Goal: Information Seeking & Learning: Check status

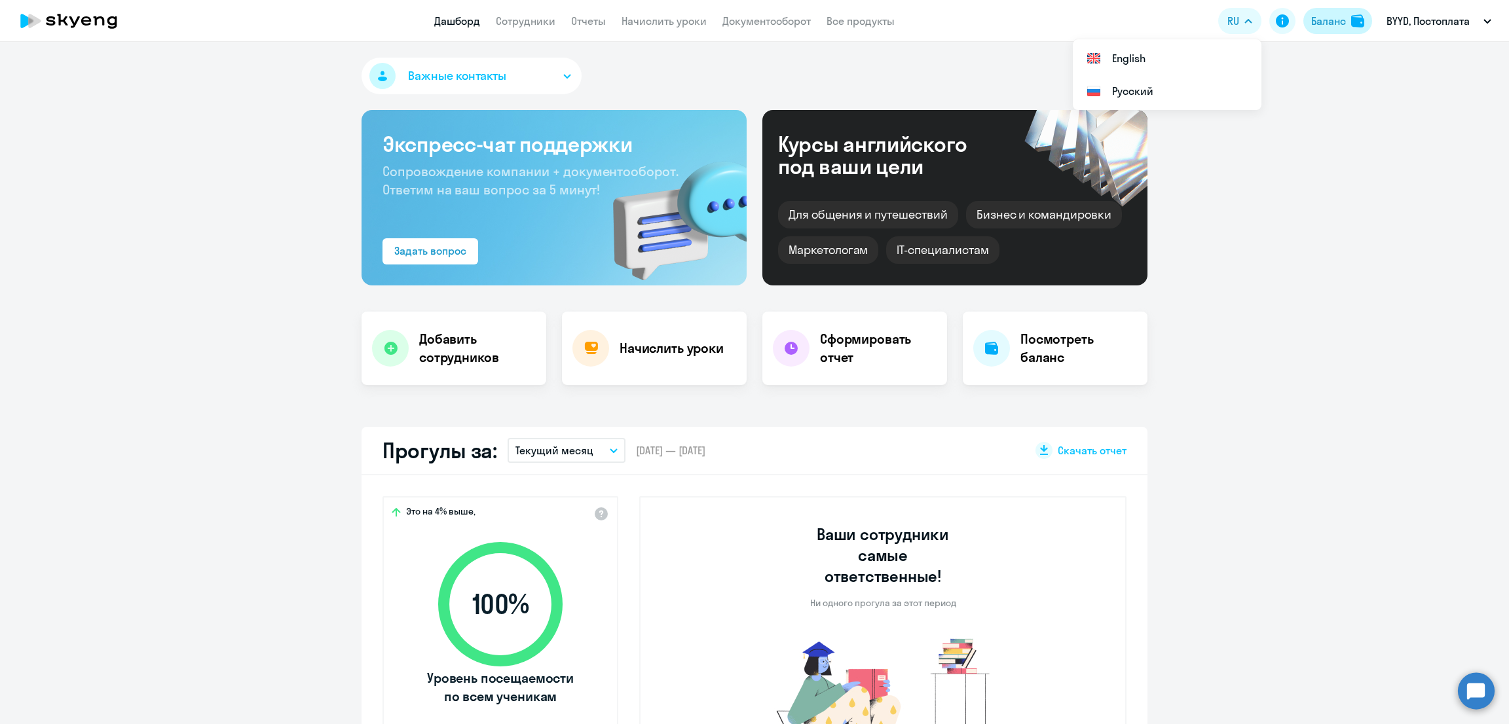
click at [1333, 17] on div "Баланс" at bounding box center [1328, 21] width 35 height 16
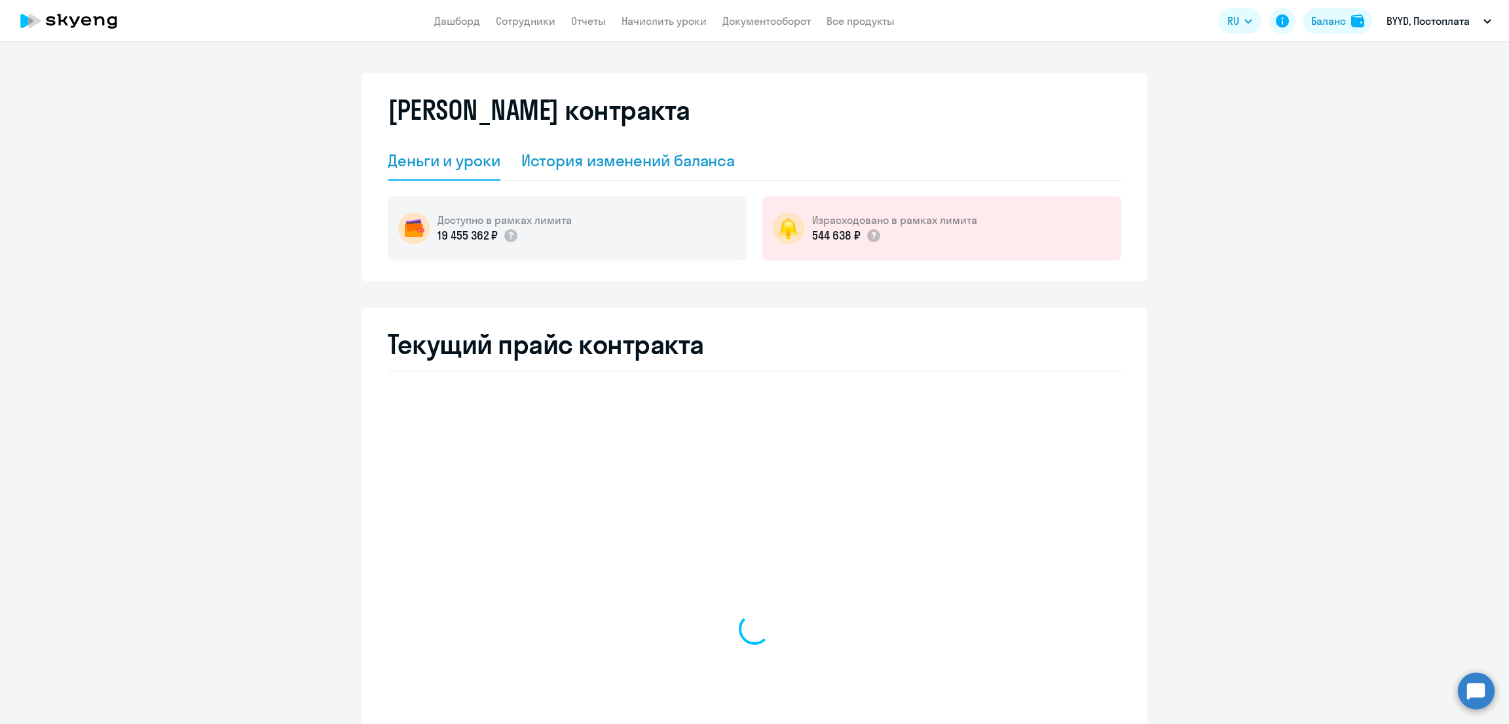
select select "english_adult_not_native_speaker"
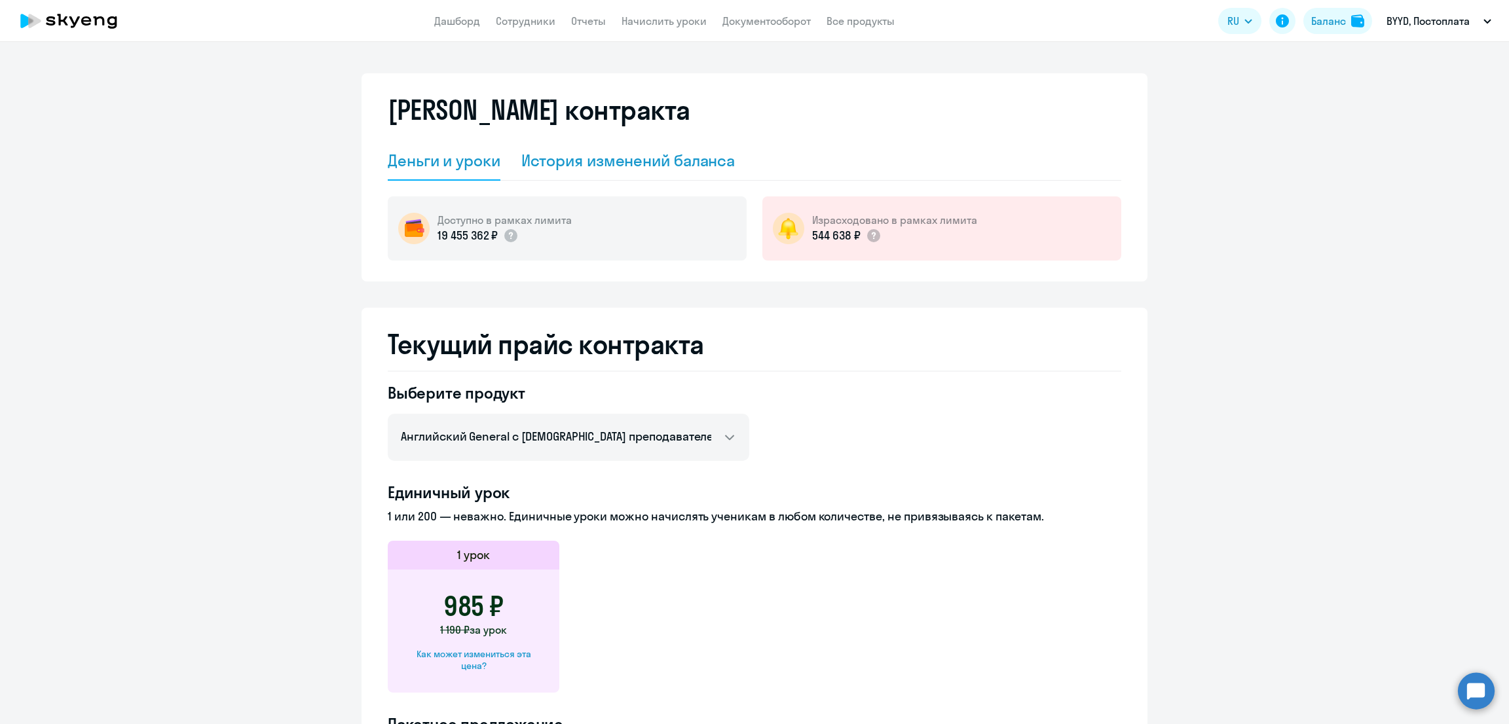
click at [611, 157] on div "История изменений баланса" at bounding box center [628, 160] width 214 height 21
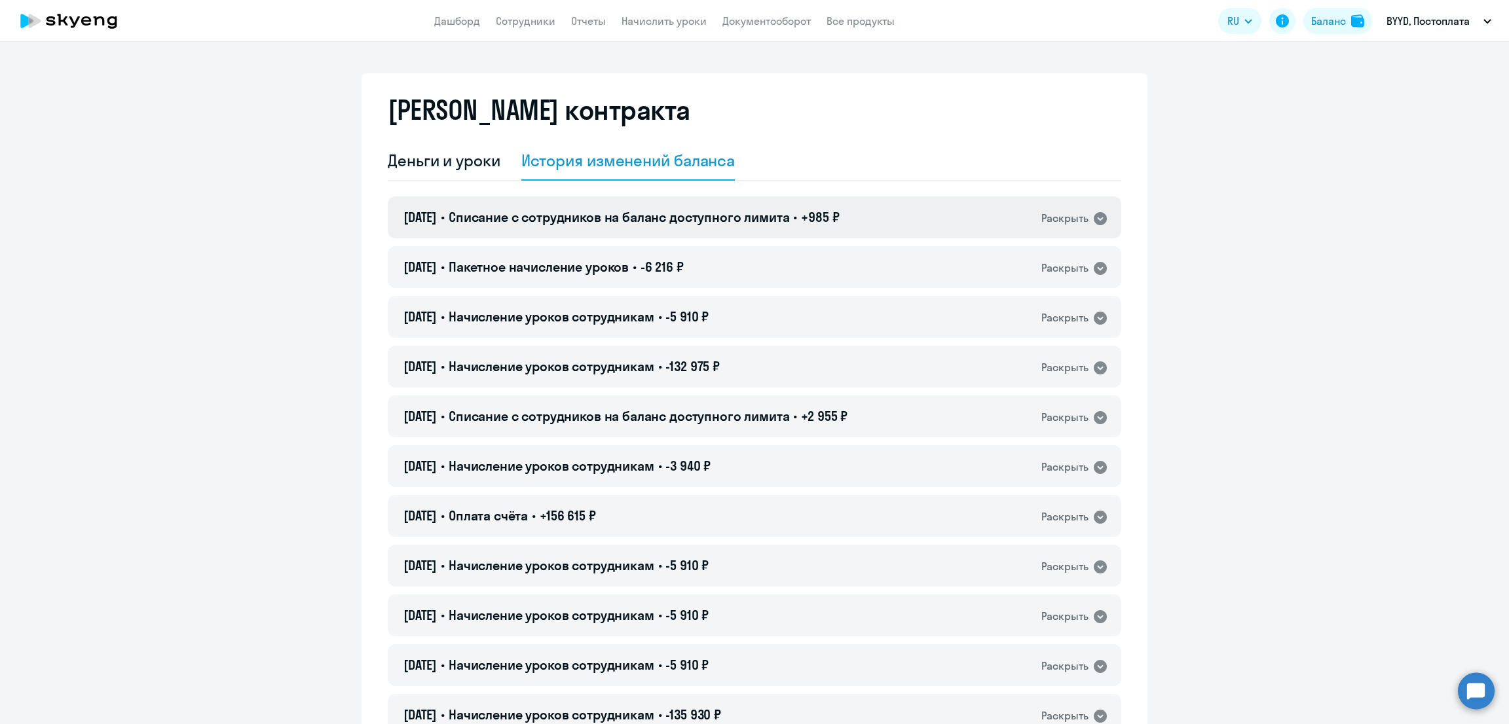
click at [596, 218] on span "Списание с сотрудников на баланс доступного лимита" at bounding box center [619, 217] width 341 height 16
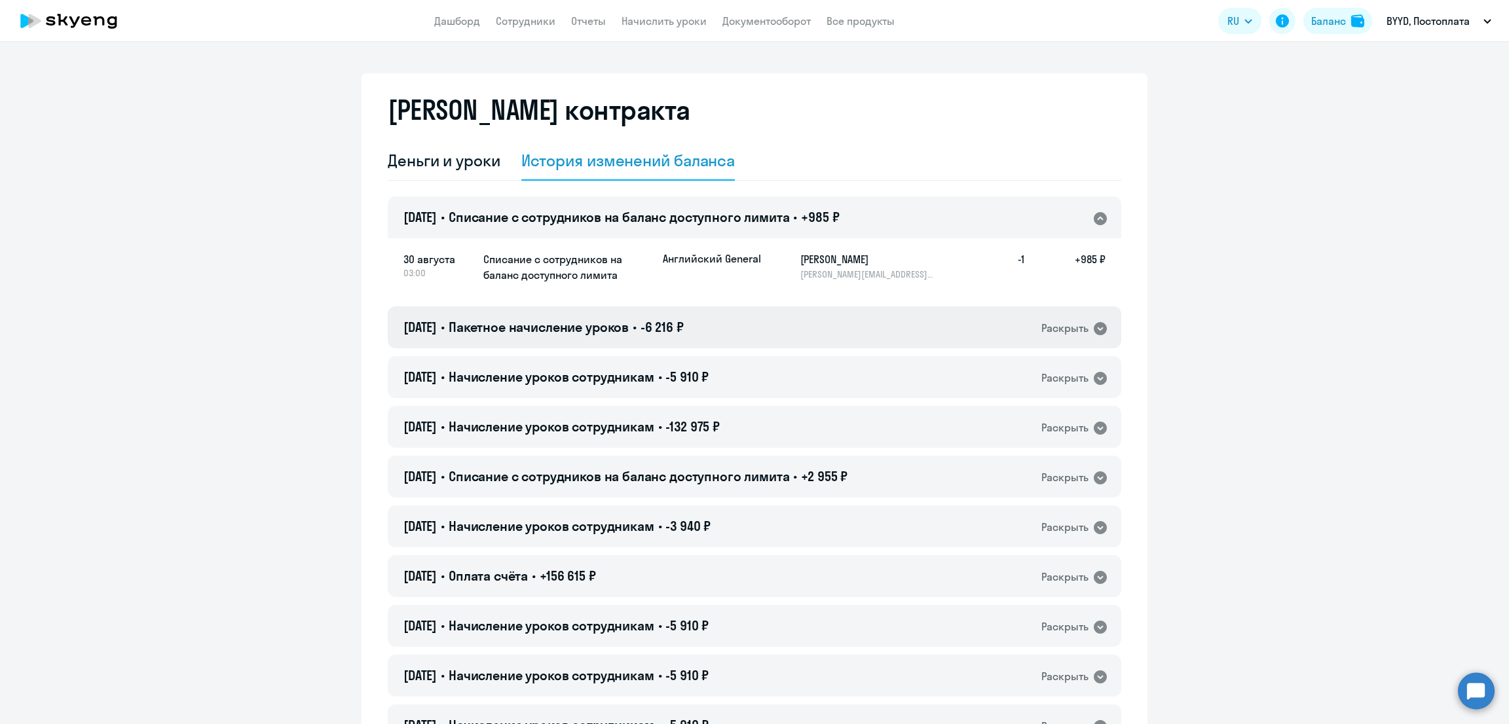
click at [588, 324] on span "Пакетное начисление уроков" at bounding box center [539, 327] width 180 height 16
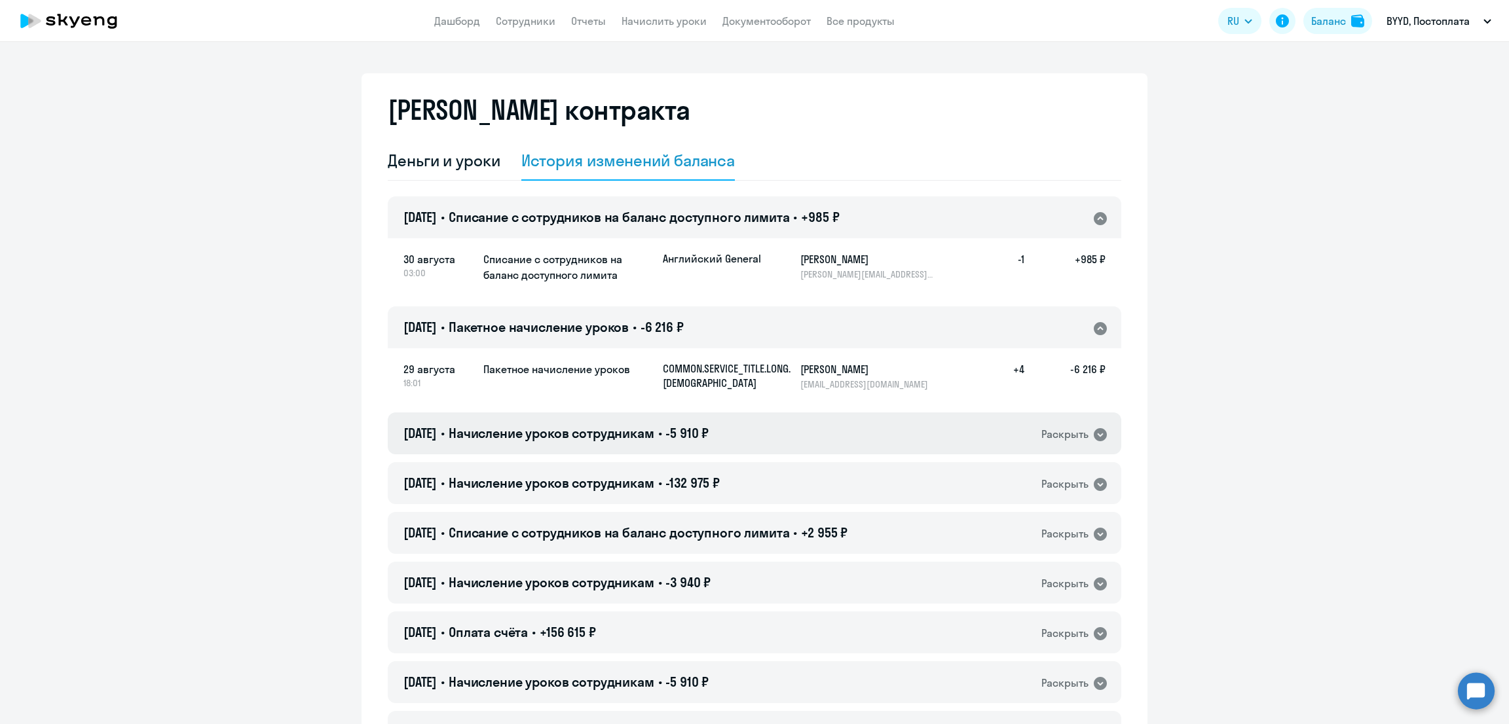
click at [561, 428] on span "Начисление уроков сотрудникам" at bounding box center [552, 433] width 206 height 16
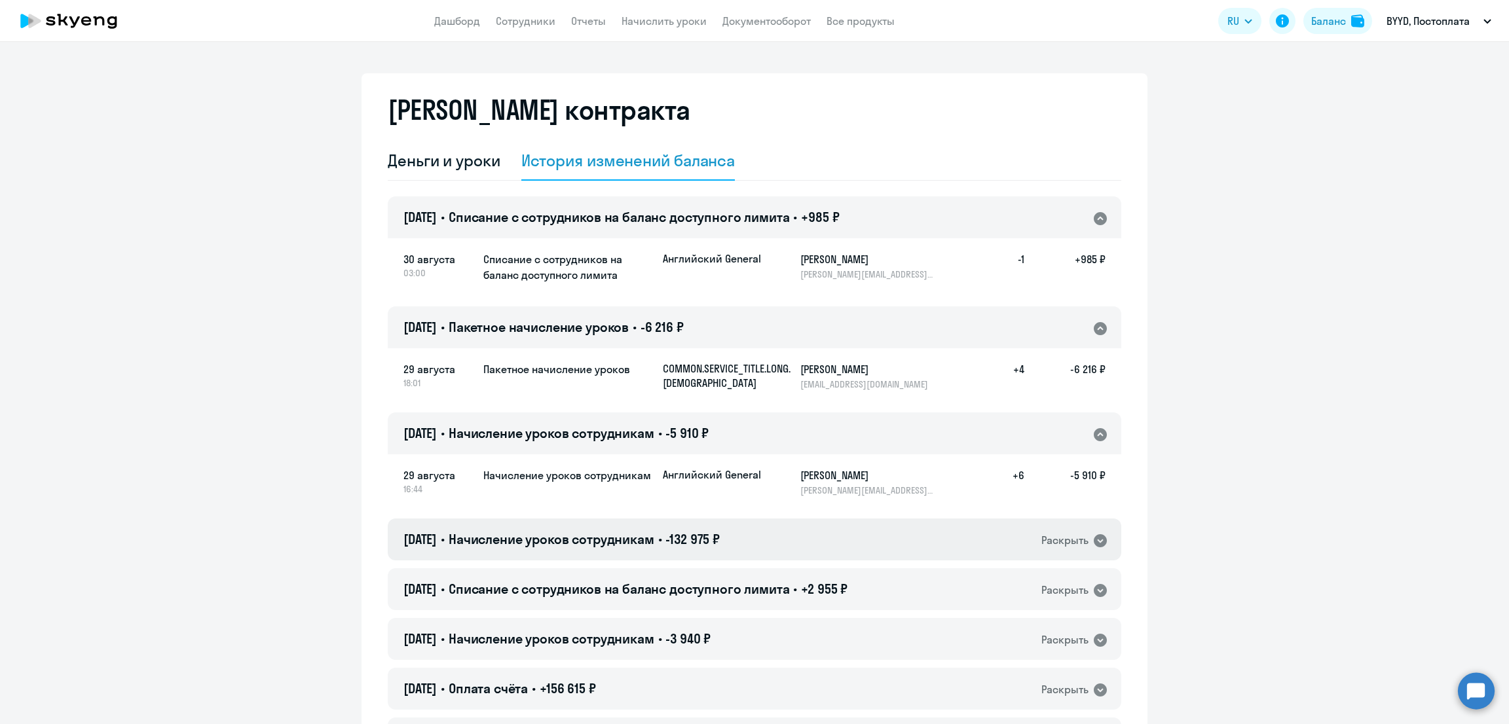
click at [568, 546] on span "Начисление уроков сотрудникам" at bounding box center [552, 539] width 206 height 16
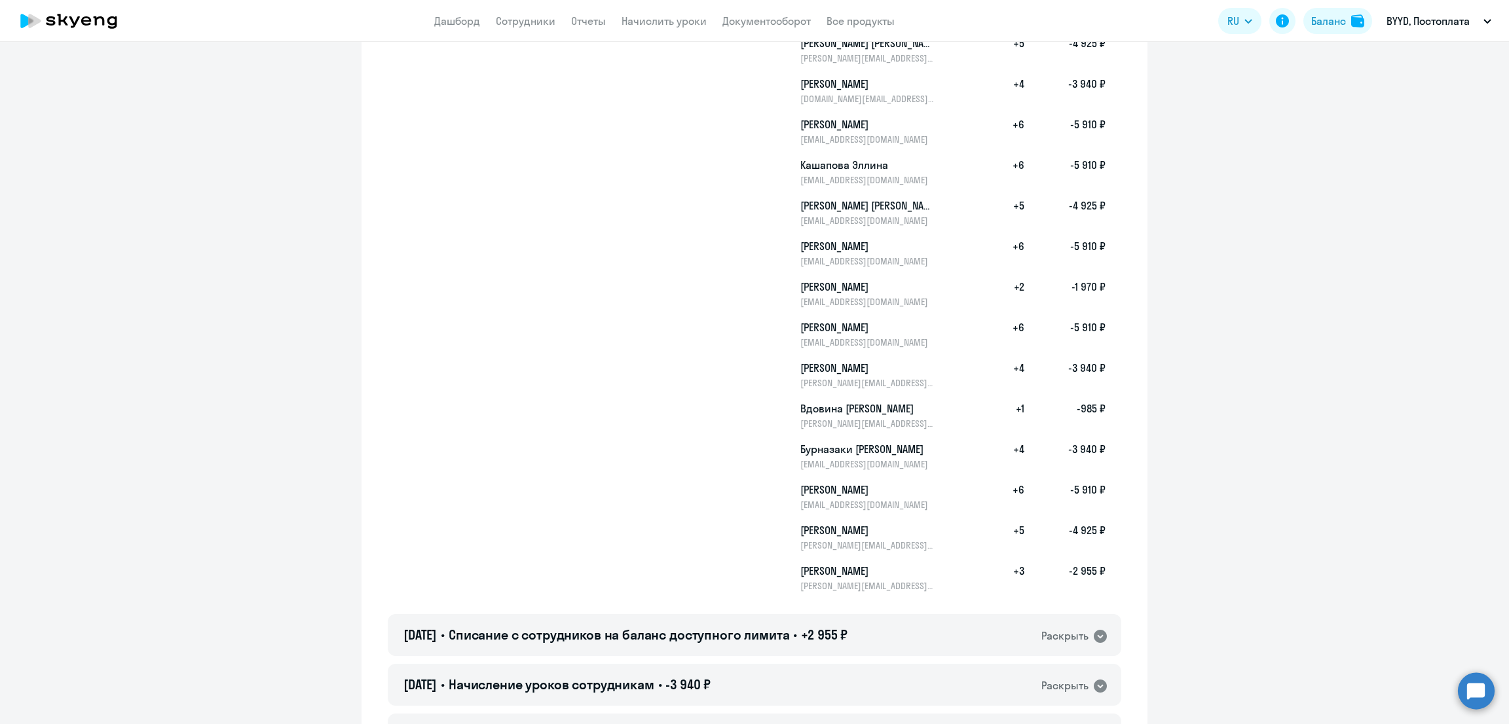
scroll to position [1637, 0]
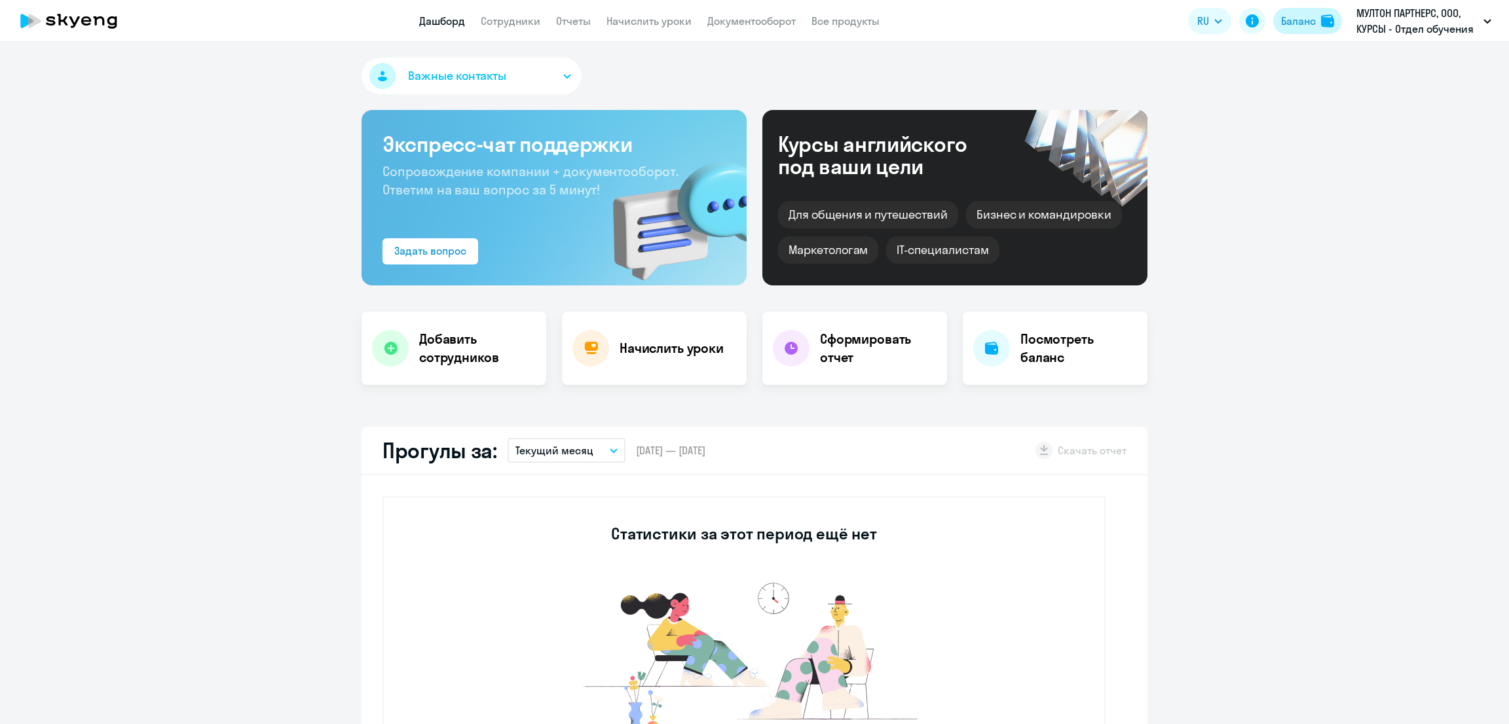
click at [1300, 21] on div "Баланс" at bounding box center [1298, 21] width 35 height 16
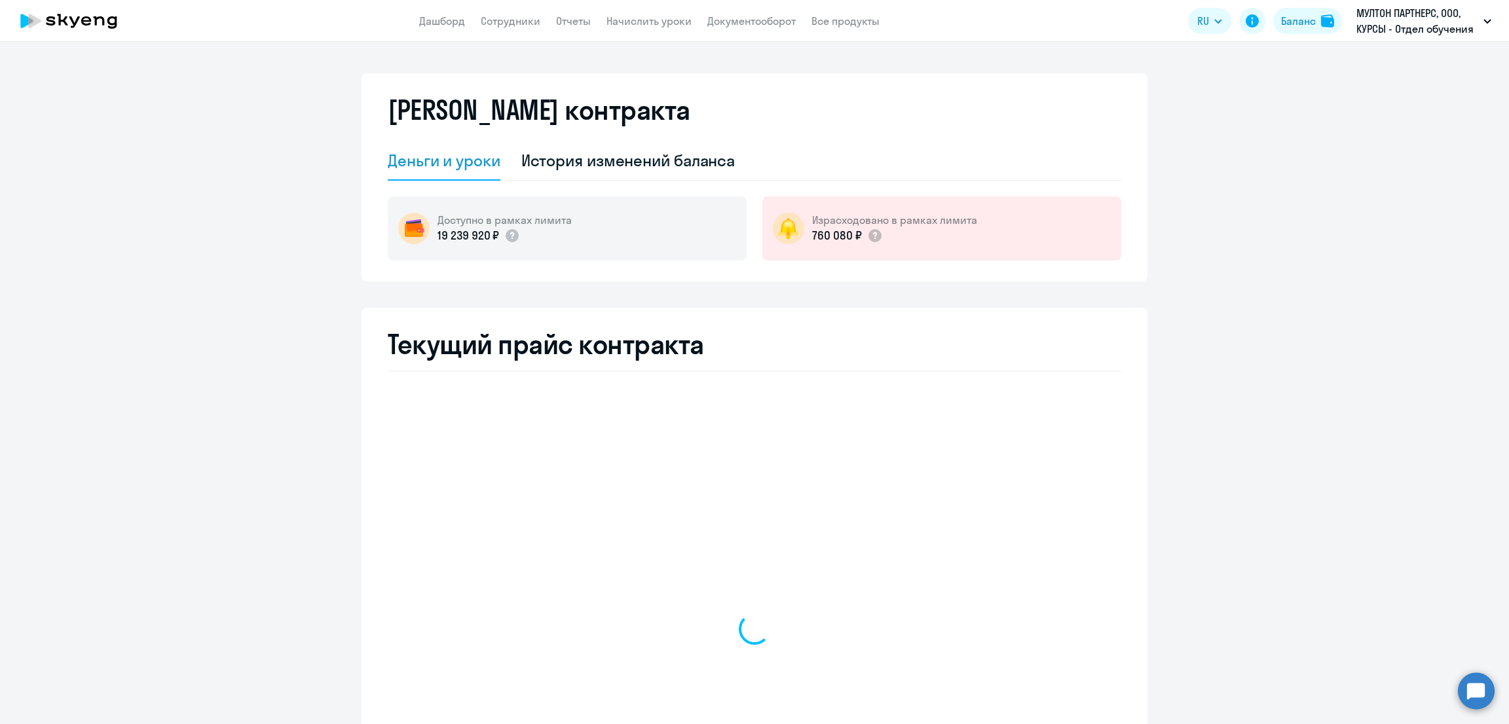
select select "english_adult_not_native_speaker"
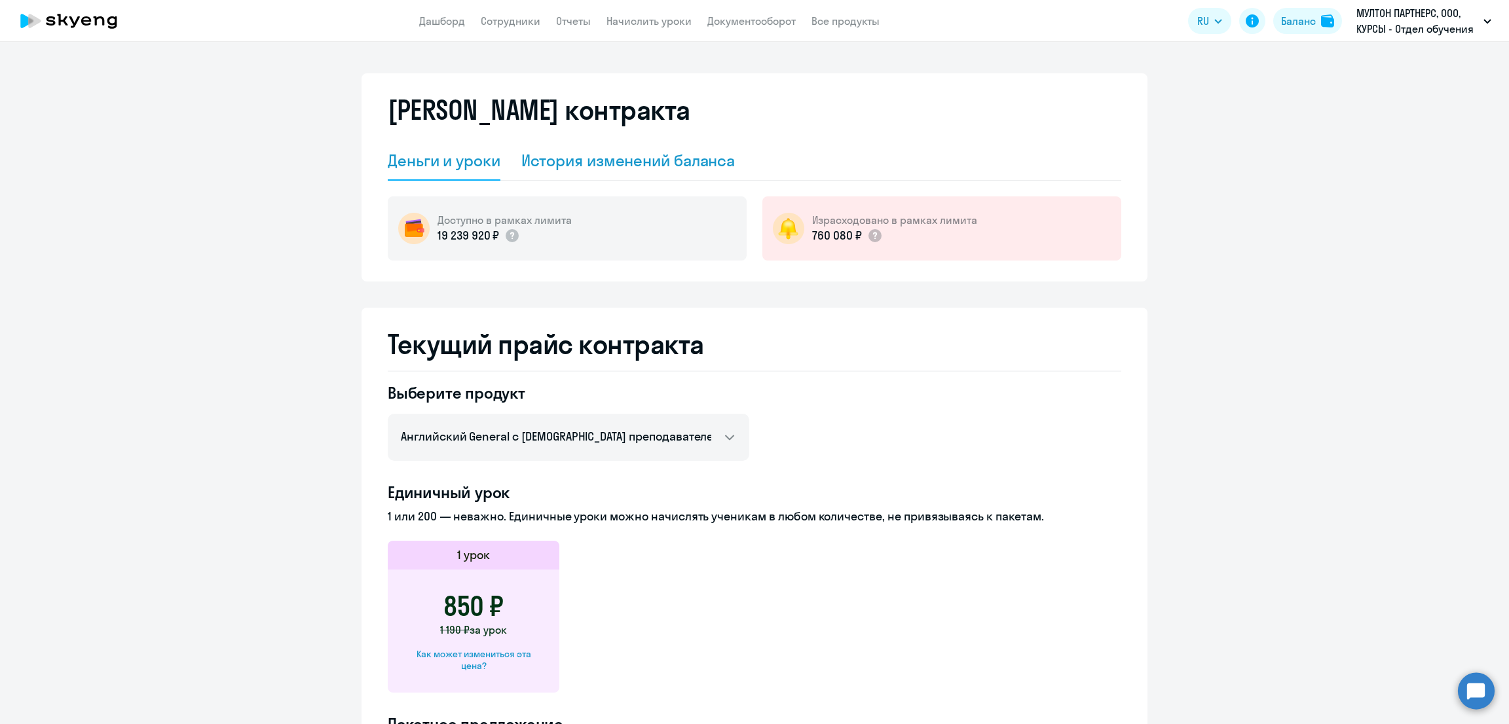
click at [597, 151] on div "История изменений баланса" at bounding box center [628, 160] width 214 height 21
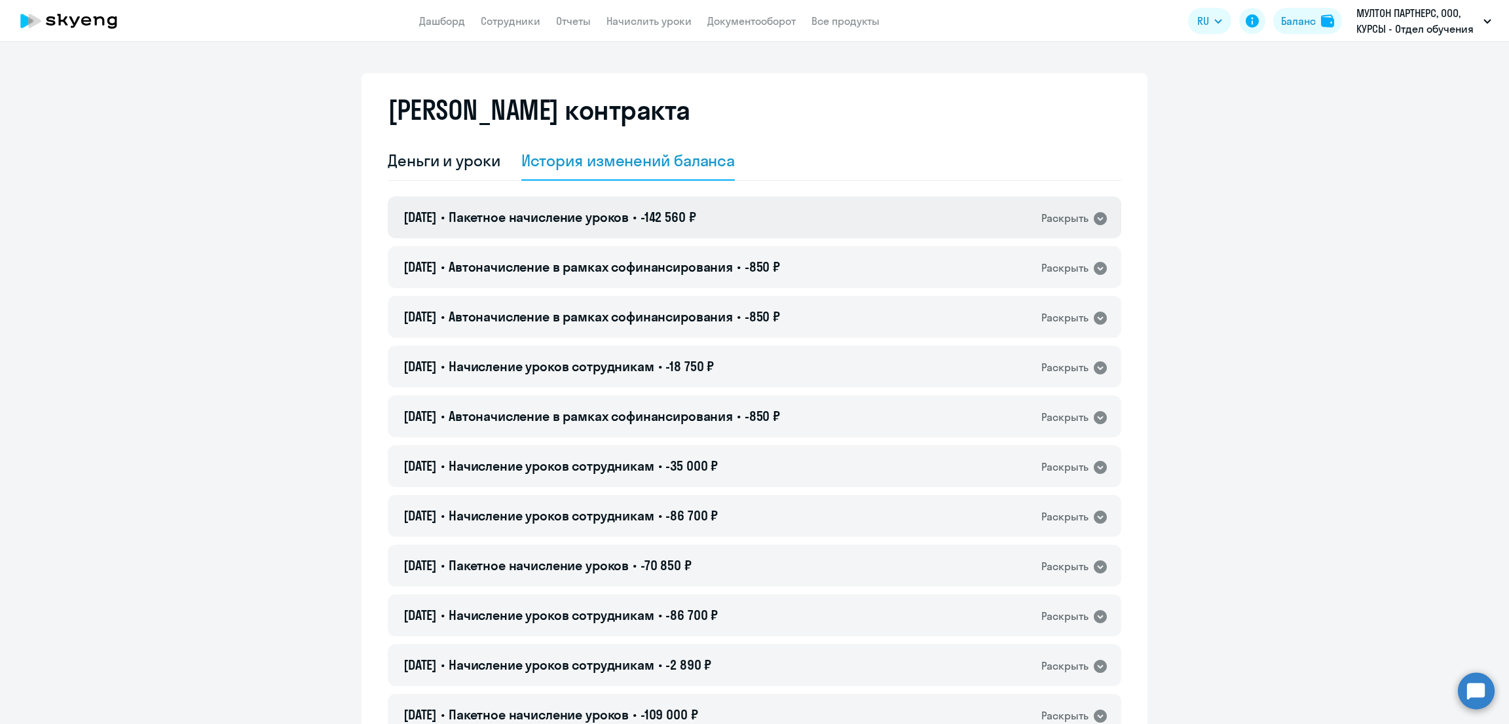
click at [625, 212] on span "Пакетное начисление уроков" at bounding box center [539, 217] width 180 height 16
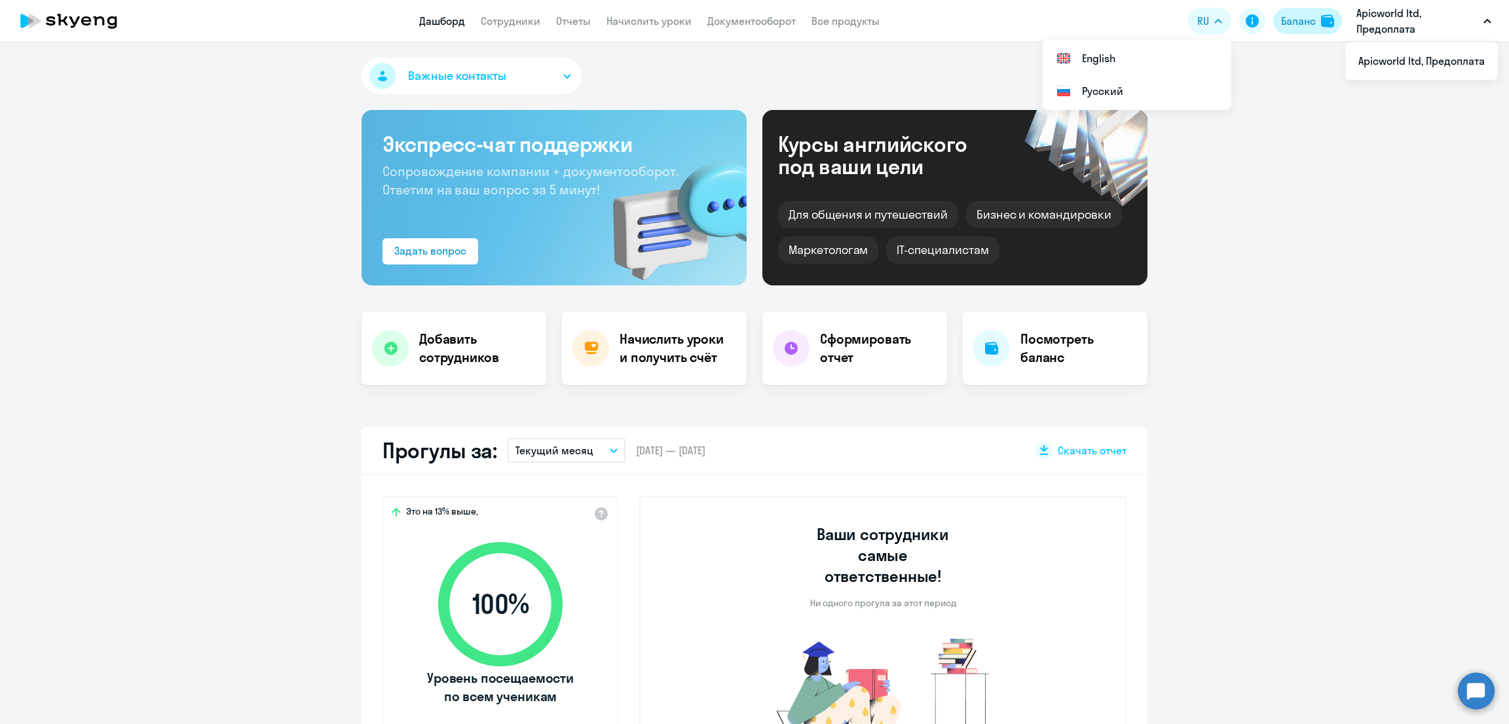
click at [1326, 21] on img at bounding box center [1327, 20] width 13 height 13
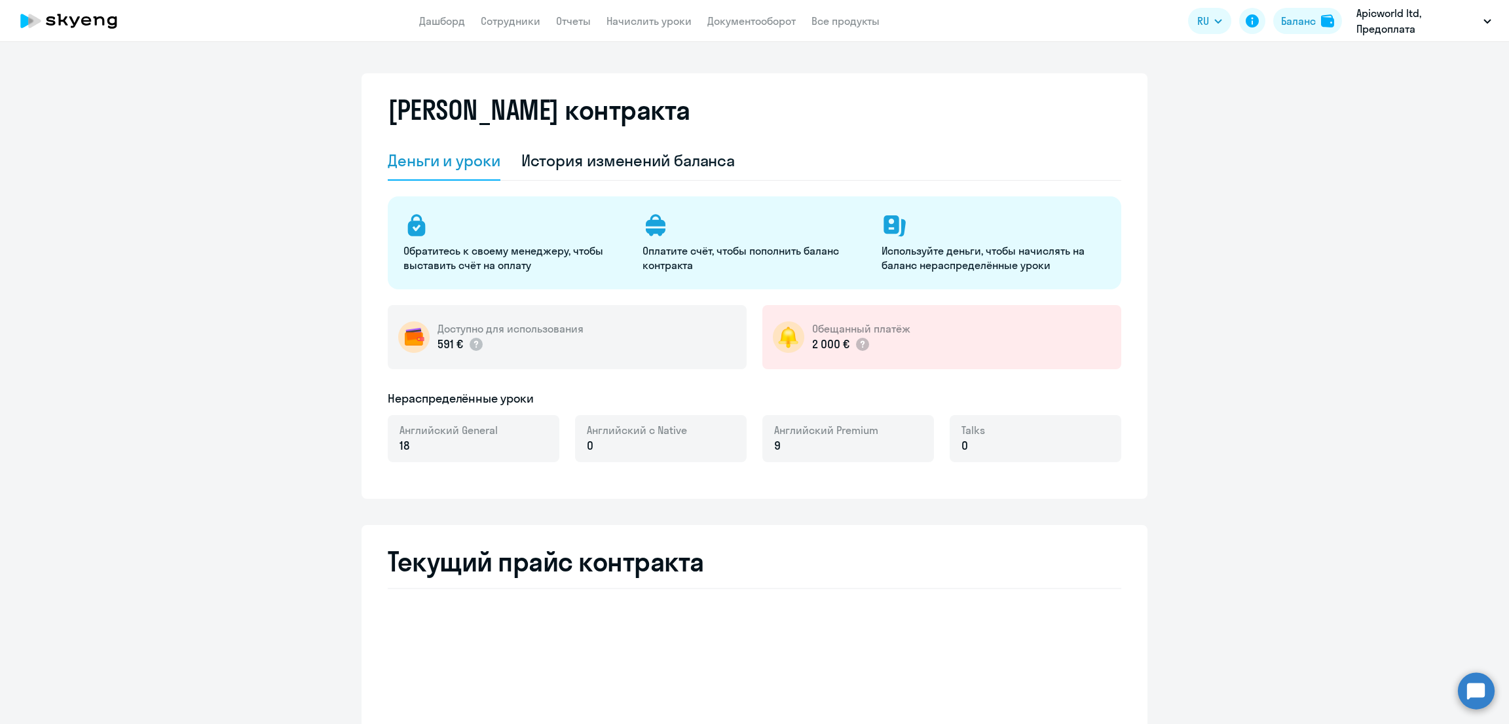
select select "english_adult_not_native_speaker"
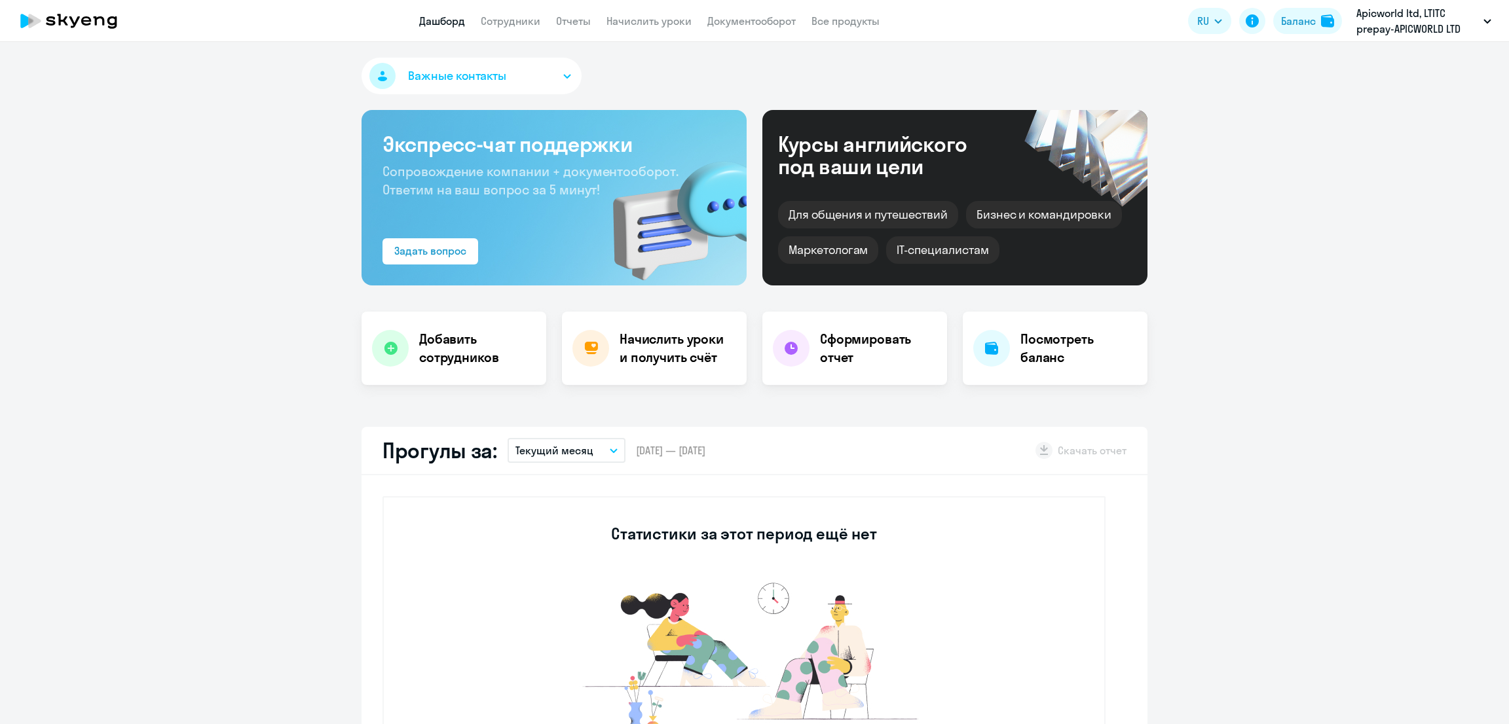
select select "30"
